Goal: Book appointment/travel/reservation

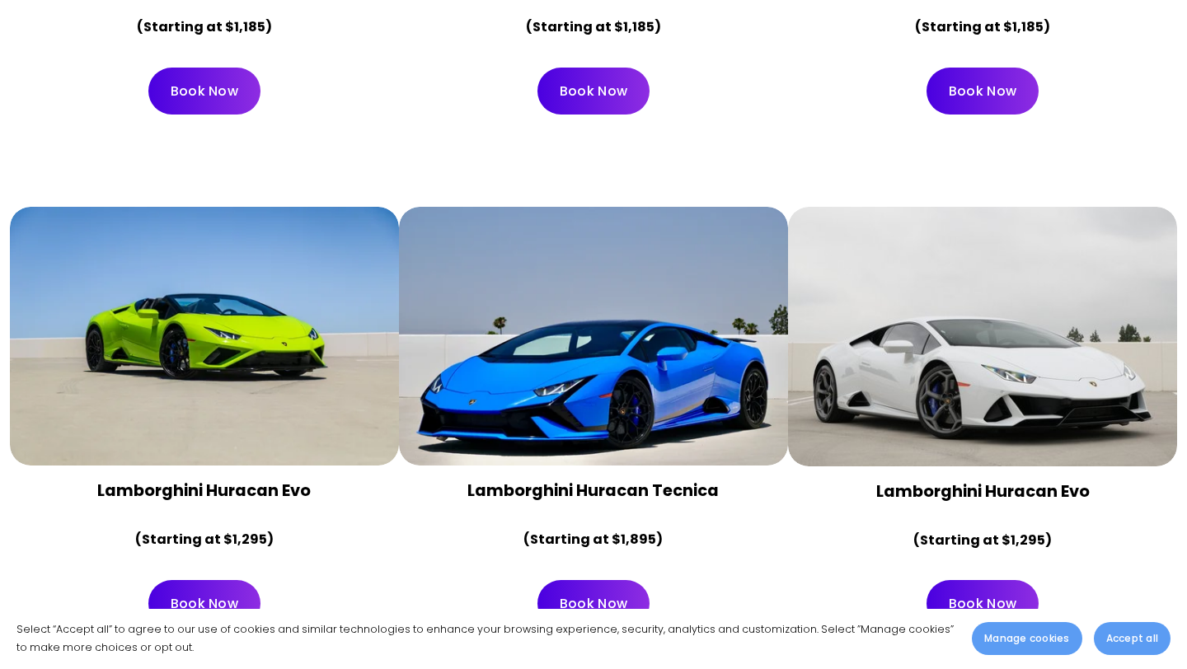
click at [813, 364] on div at bounding box center [982, 337] width 389 height 260
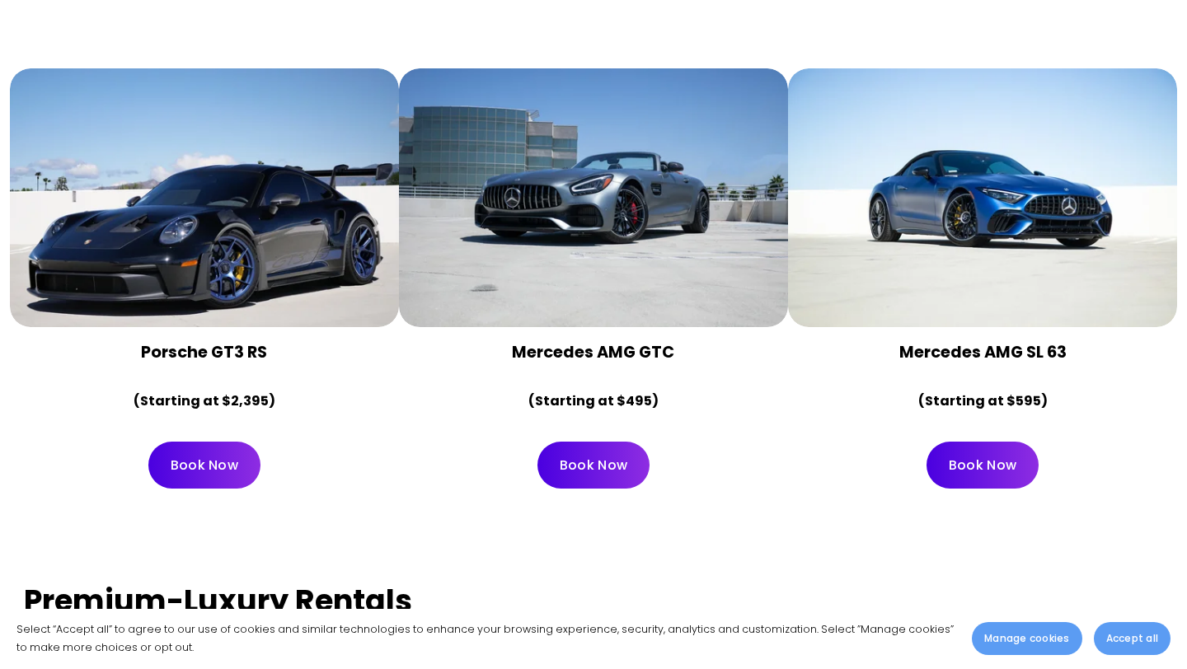
scroll to position [2819, 0]
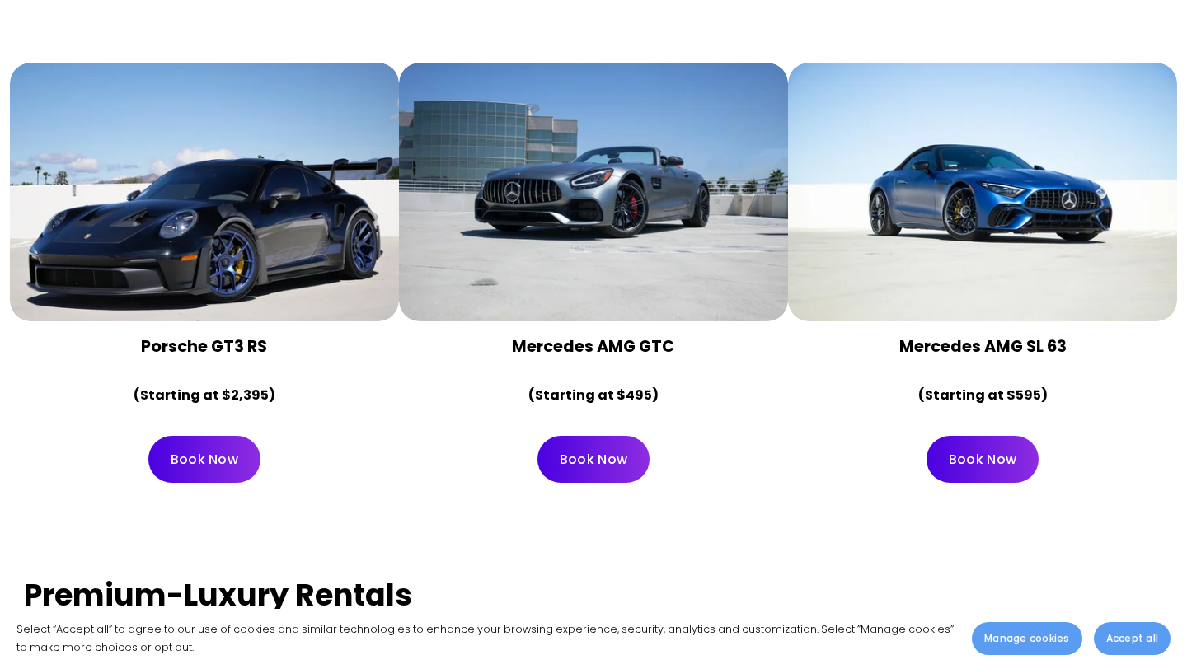
click at [1115, 641] on span "Accept all" at bounding box center [1132, 638] width 52 height 15
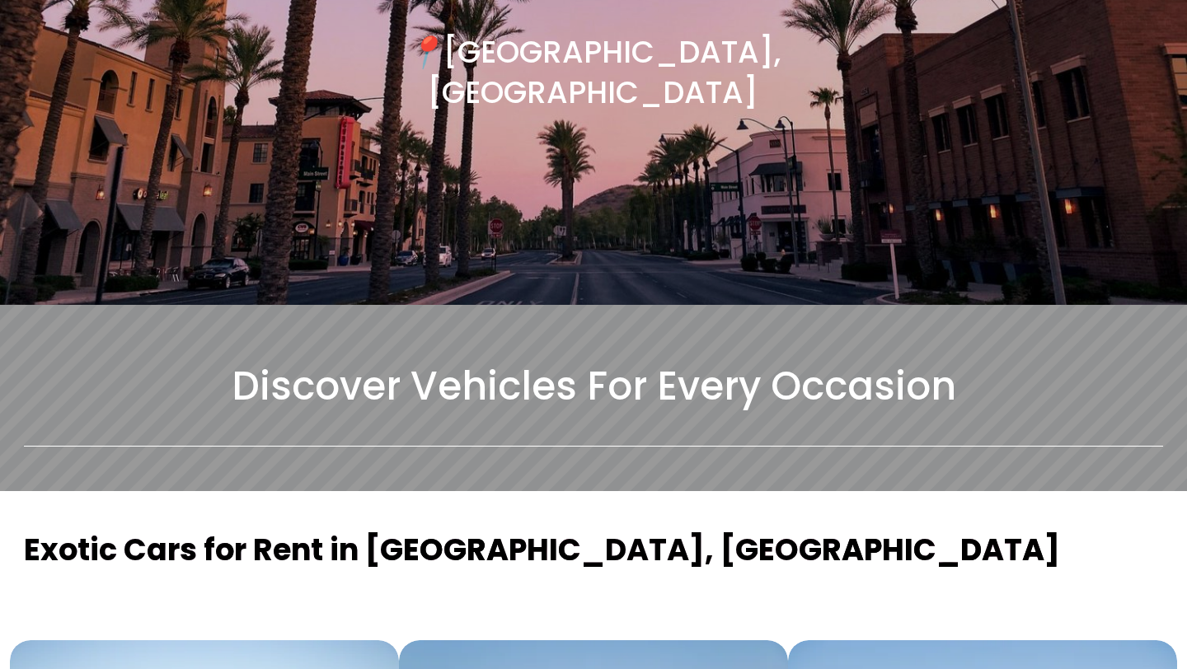
scroll to position [0, 0]
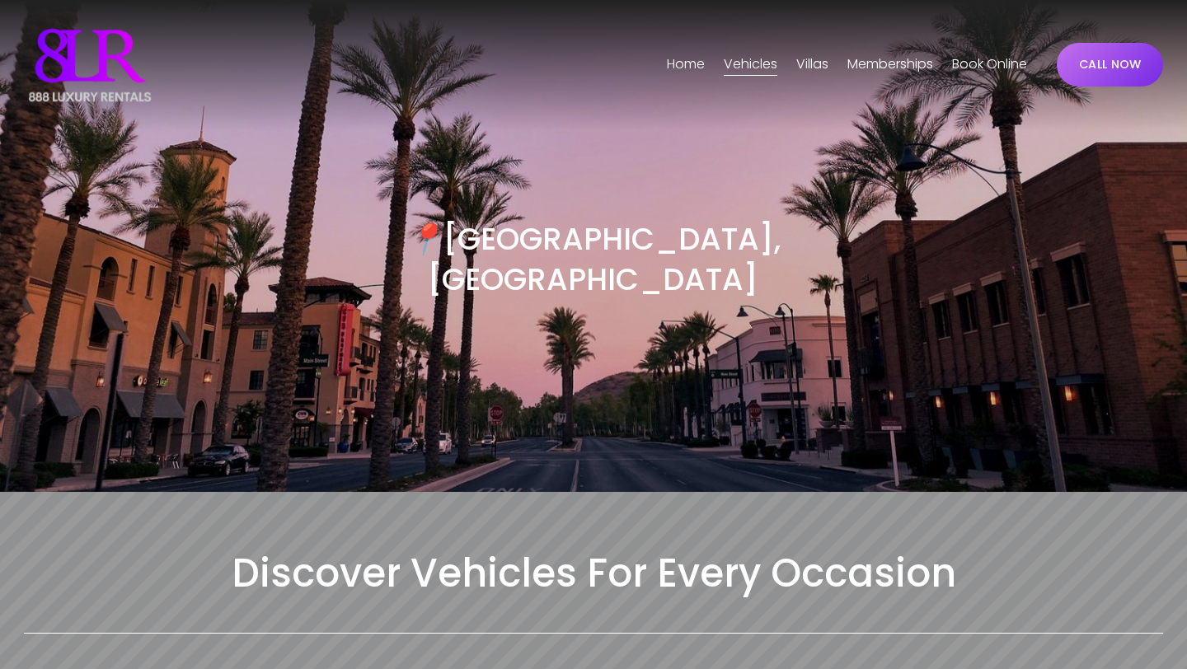
click at [684, 548] on h2 "Discover Vehicles For Every Occasion" at bounding box center [593, 573] width 1139 height 50
click at [587, 242] on h3 "📍 Phoenix, AZ" at bounding box center [593, 259] width 570 height 81
click at [0, 0] on span "Phoenix" at bounding box center [0, 0] width 0 height 0
click at [1121, 61] on link "CALL NOW" at bounding box center [1110, 65] width 106 height 44
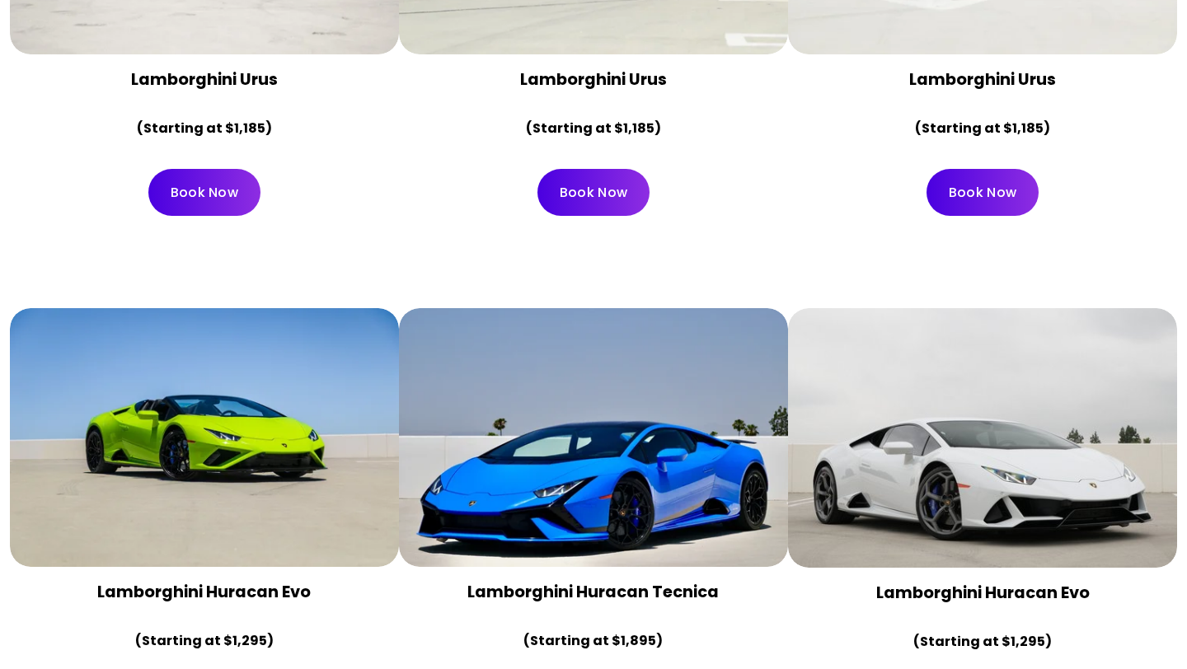
scroll to position [1186, 0]
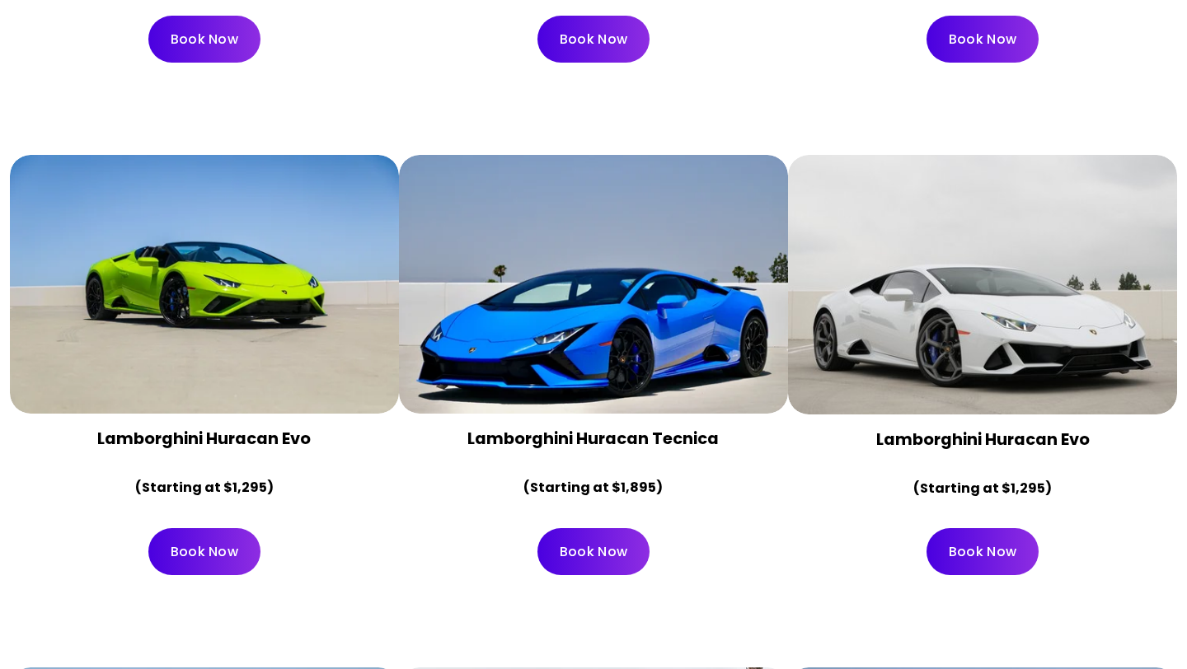
click at [960, 528] on link "Book Now" at bounding box center [983, 551] width 112 height 47
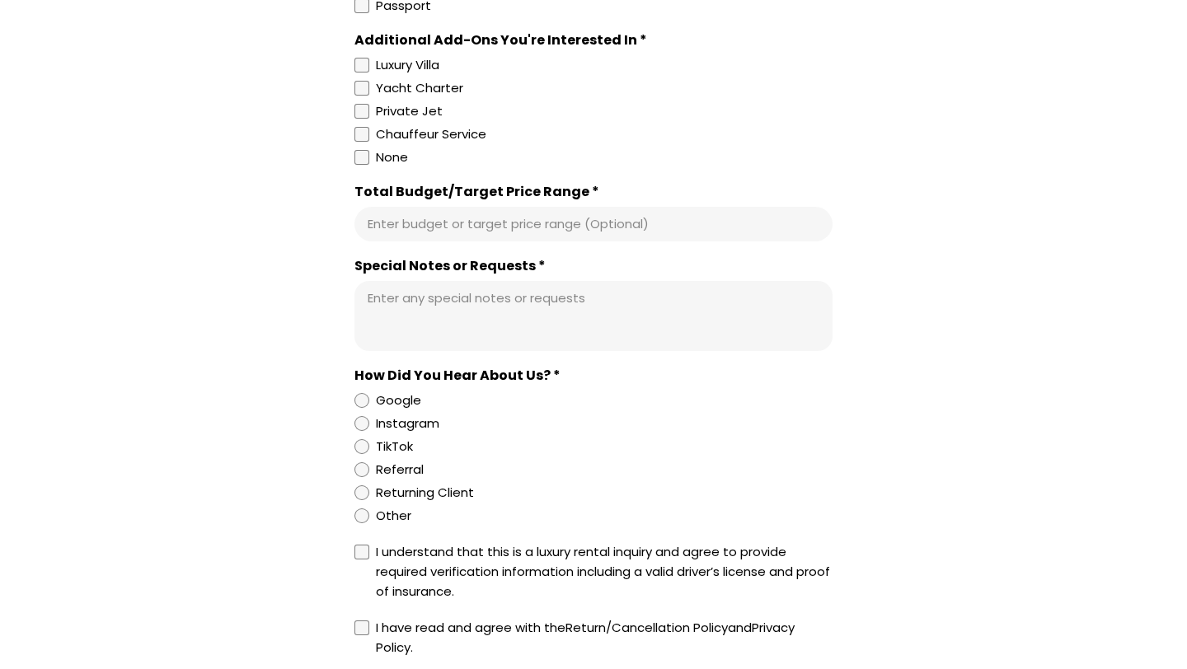
scroll to position [1374, 0]
